Goal: Find specific page/section: Find specific page/section

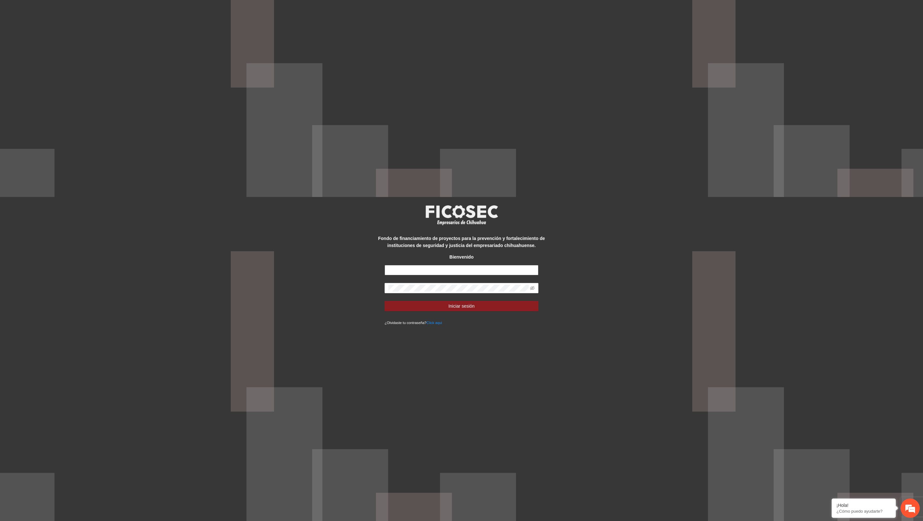
click at [485, 270] on input "text" at bounding box center [462, 270] width 154 height 10
type input "**********"
click at [385, 301] on button "Iniciar sesión" at bounding box center [462, 306] width 154 height 10
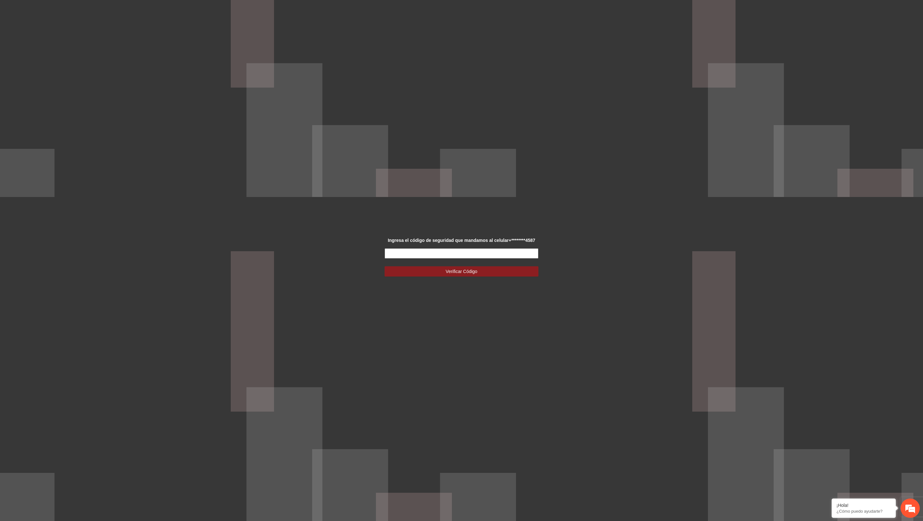
click at [455, 251] on input "text" at bounding box center [462, 253] width 154 height 10
type input "******"
click at [385, 266] on button "Verificar Código" at bounding box center [462, 271] width 154 height 10
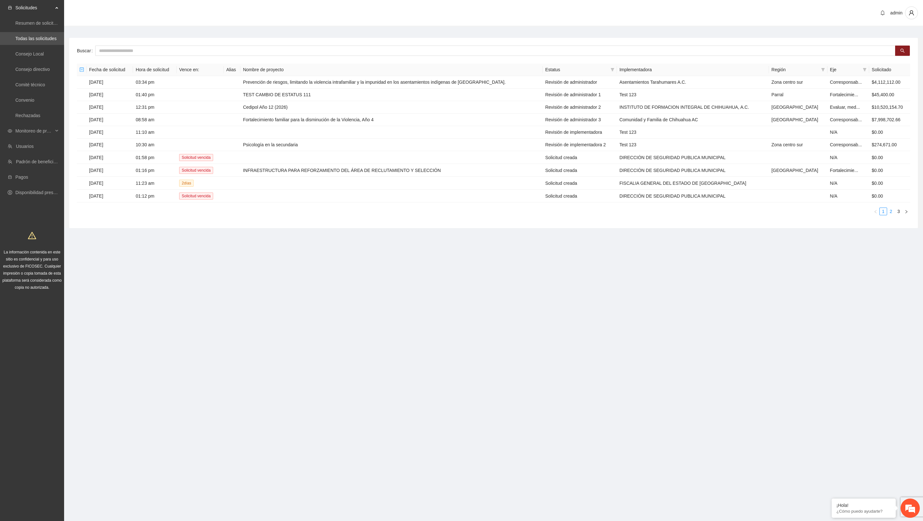
click at [890, 210] on link "2" at bounding box center [890, 211] width 7 height 7
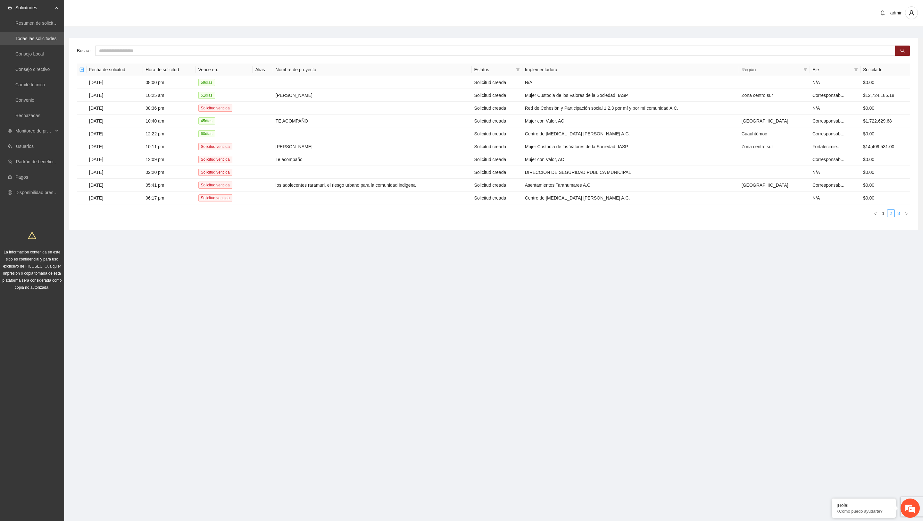
click at [901, 211] on link "3" at bounding box center [898, 213] width 7 height 7
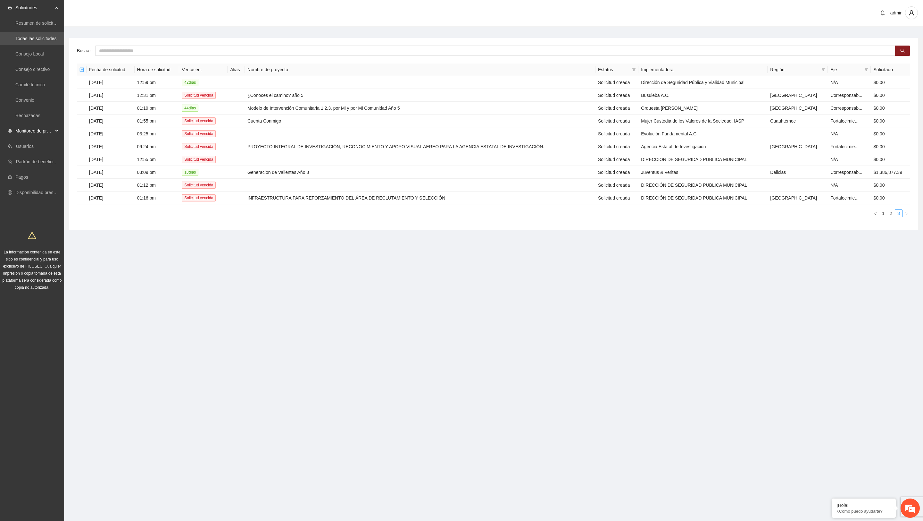
click at [41, 126] on span "Monitoreo de proyectos" at bounding box center [34, 130] width 38 height 13
click at [30, 175] on link "Activos" at bounding box center [22, 176] width 14 height 5
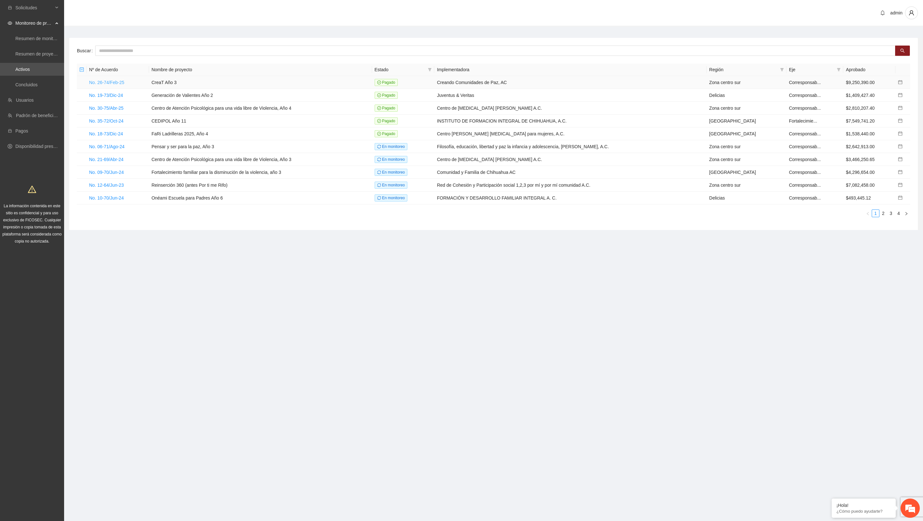
click at [113, 82] on link "No. 26-74/Feb-25" at bounding box center [106, 82] width 35 height 5
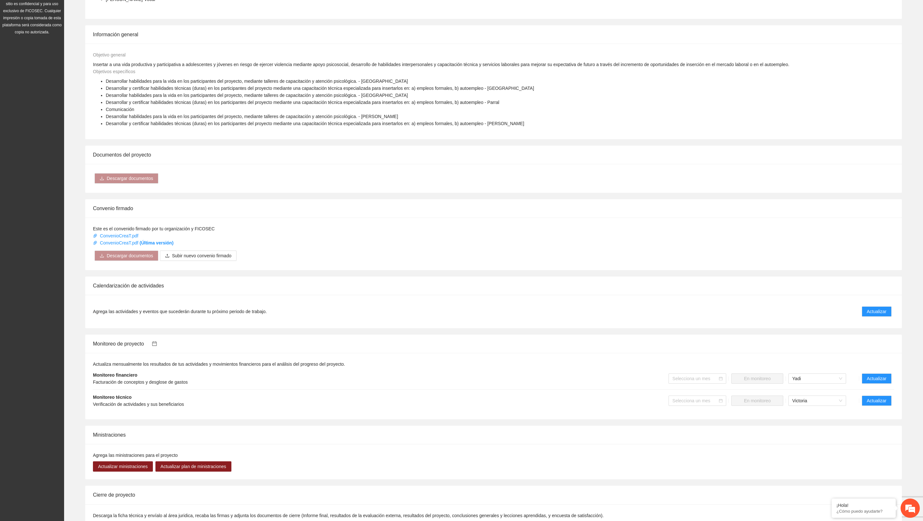
scroll to position [287, 0]
